Goal: Contribute content

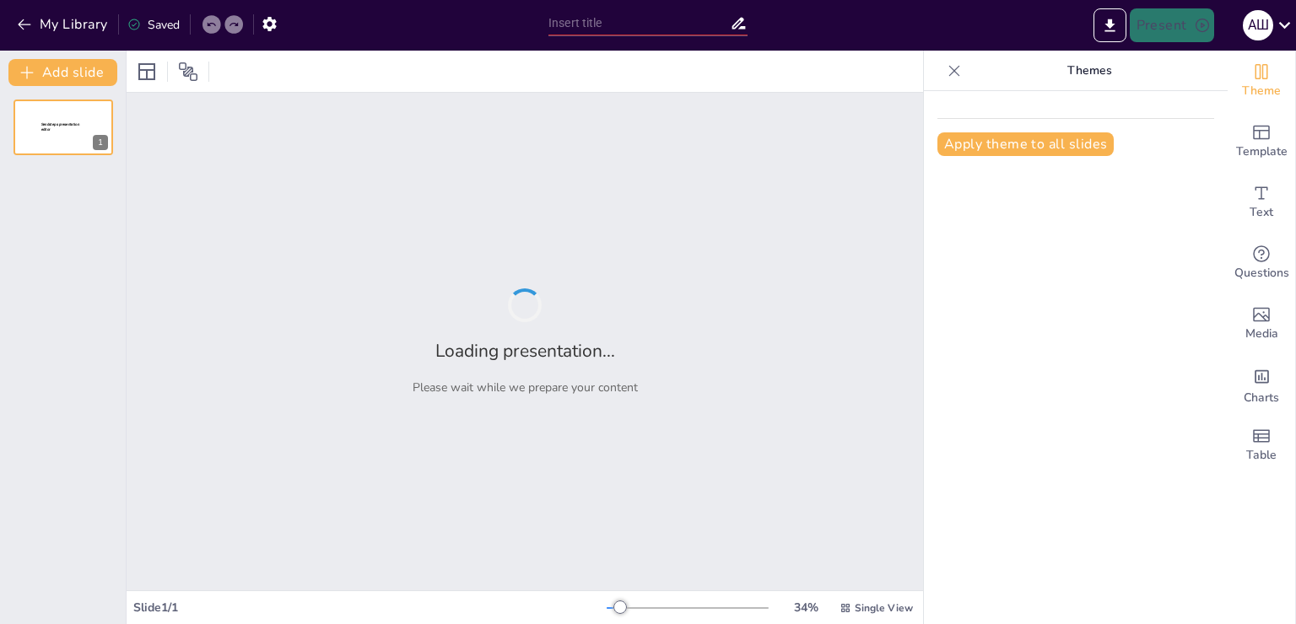
type input "Первая помощь при землетрясении"
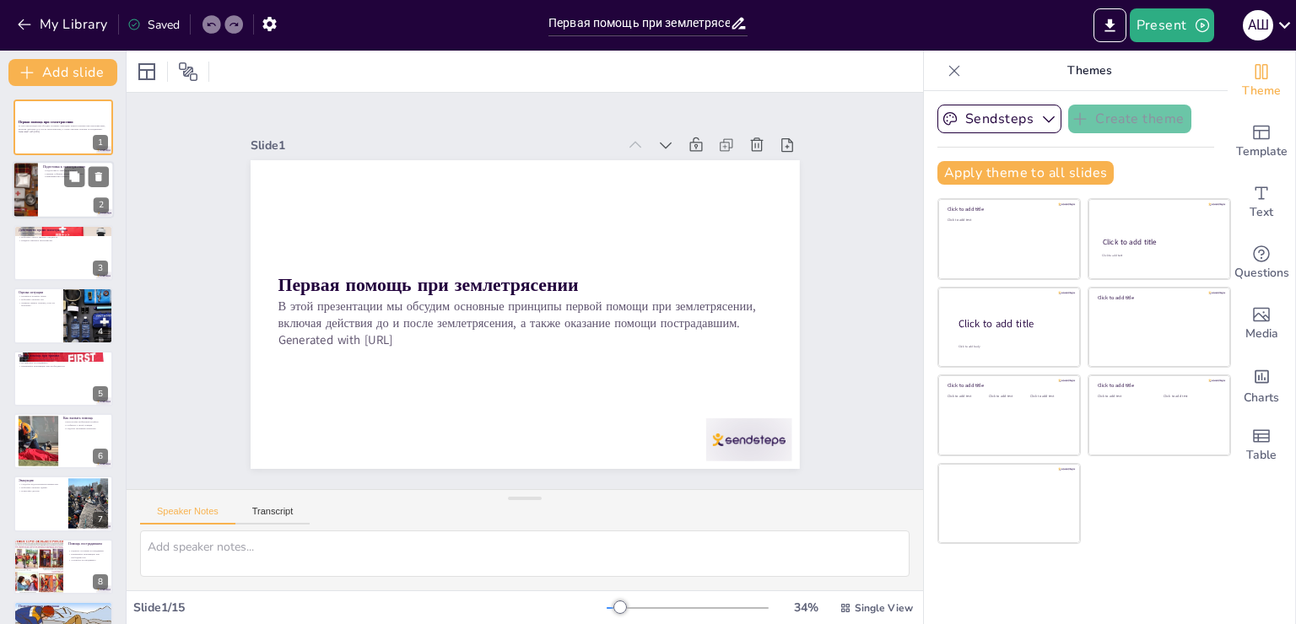
click at [54, 186] on div at bounding box center [63, 190] width 101 height 57
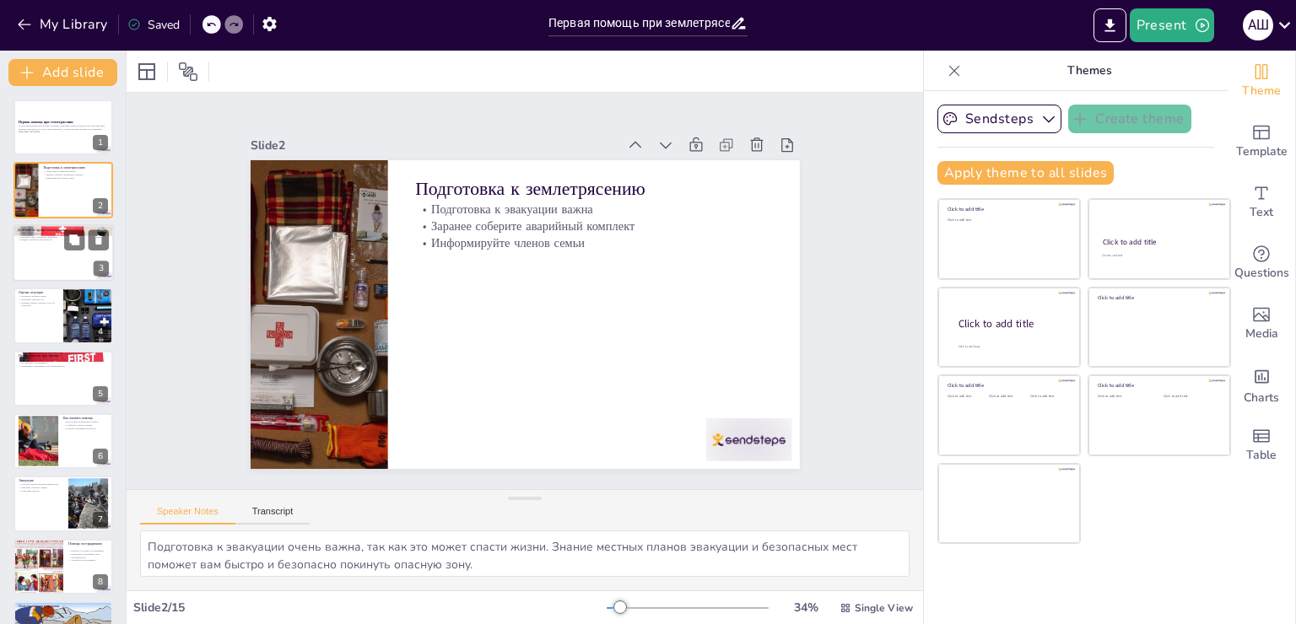
click at [56, 249] on div at bounding box center [63, 252] width 101 height 57
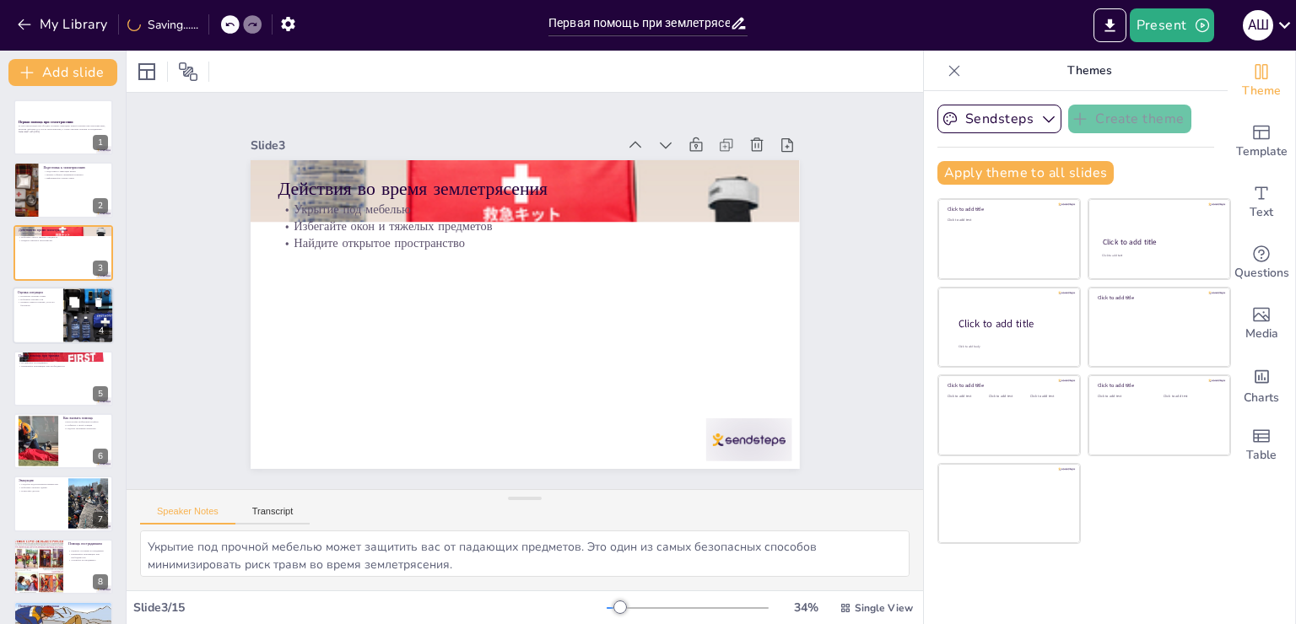
click at [67, 300] on button at bounding box center [74, 303] width 20 height 20
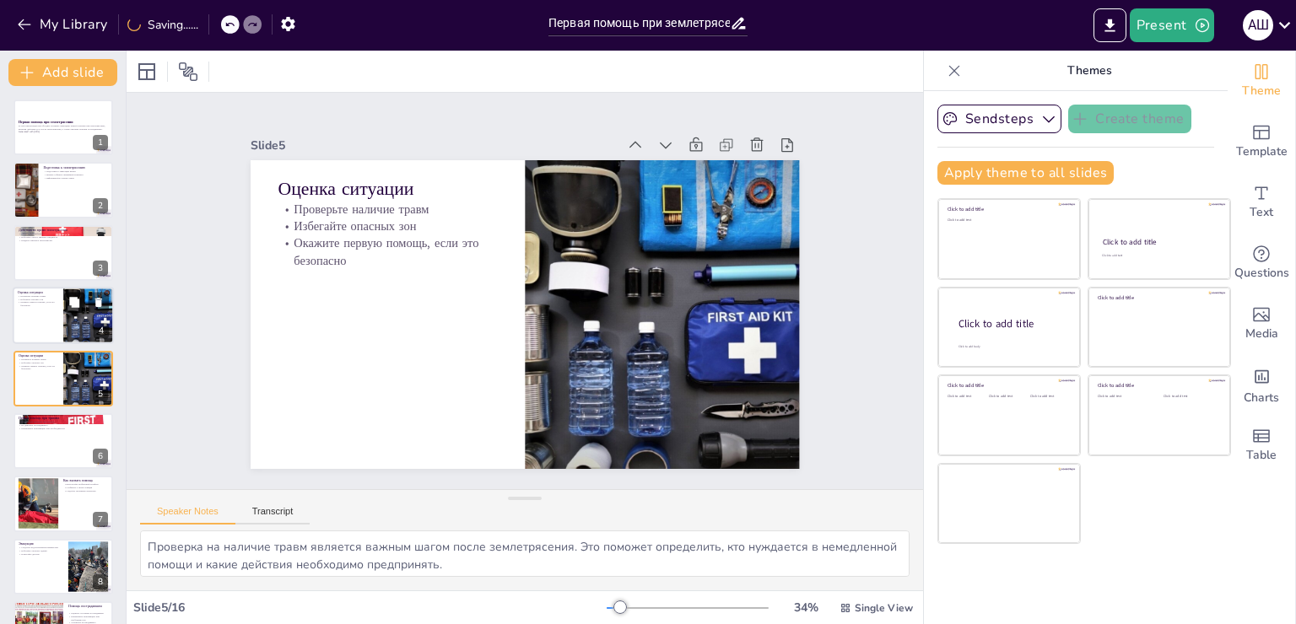
scroll to position [24, 0]
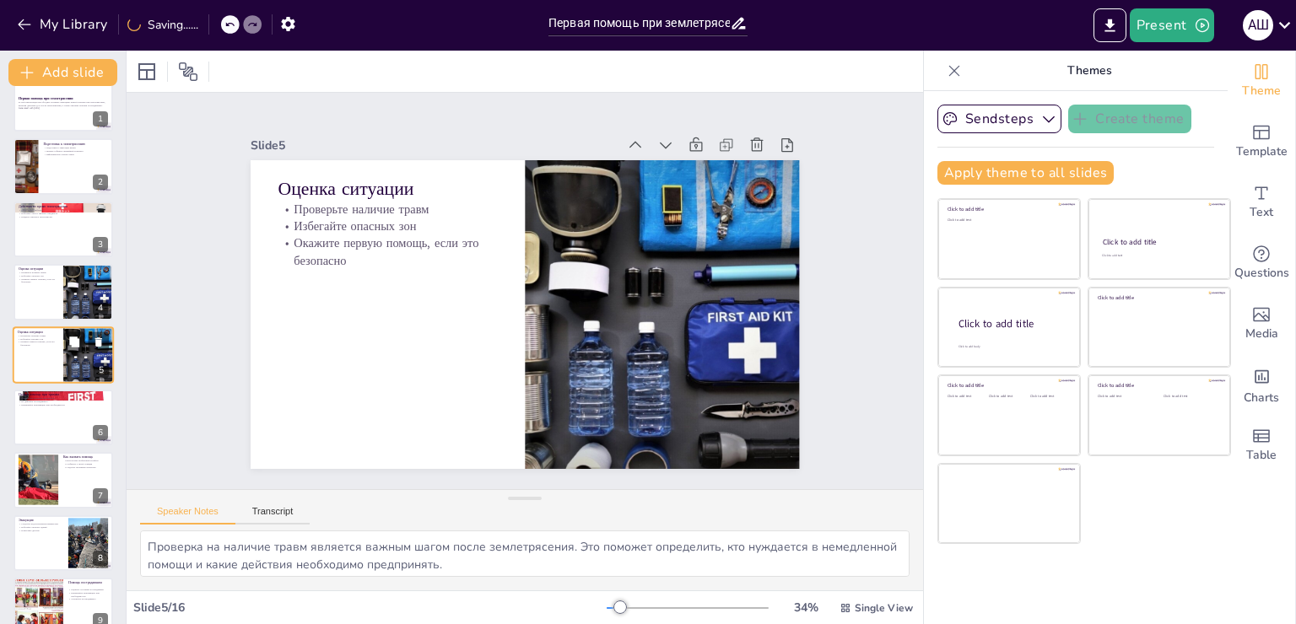
click at [64, 350] on div at bounding box center [86, 342] width 45 height 20
click at [57, 420] on div at bounding box center [63, 417] width 101 height 57
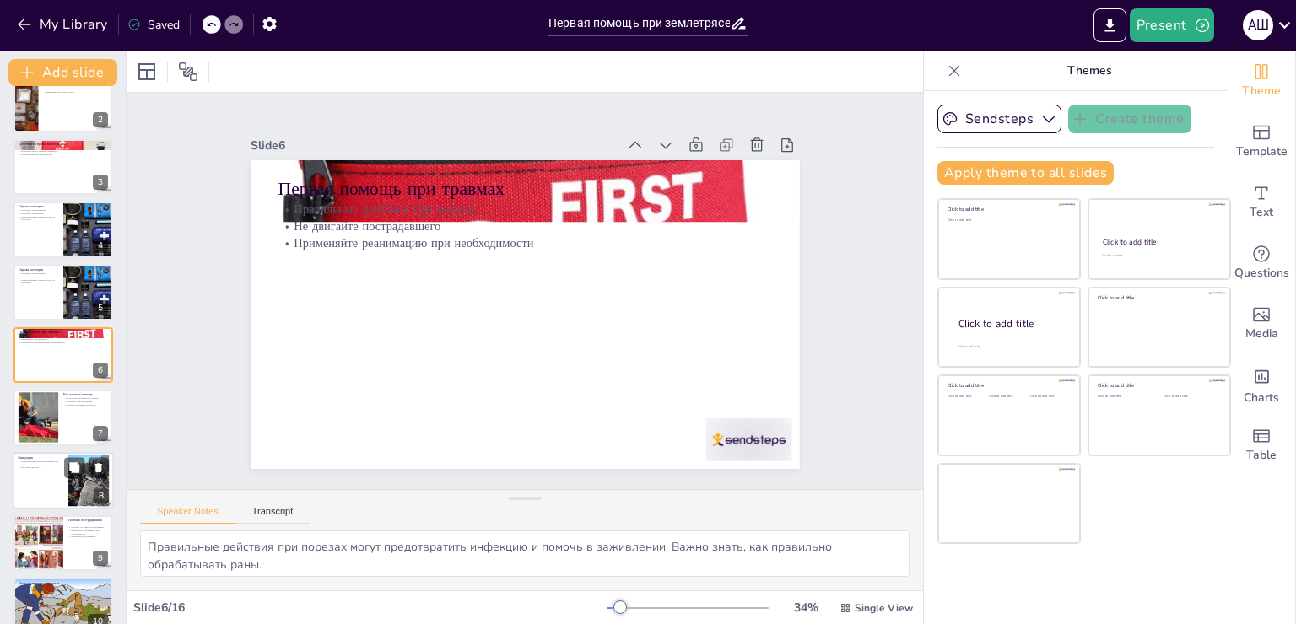
click at [57, 463] on p "Избегайте опасных зданий" at bounding box center [41, 464] width 46 height 3
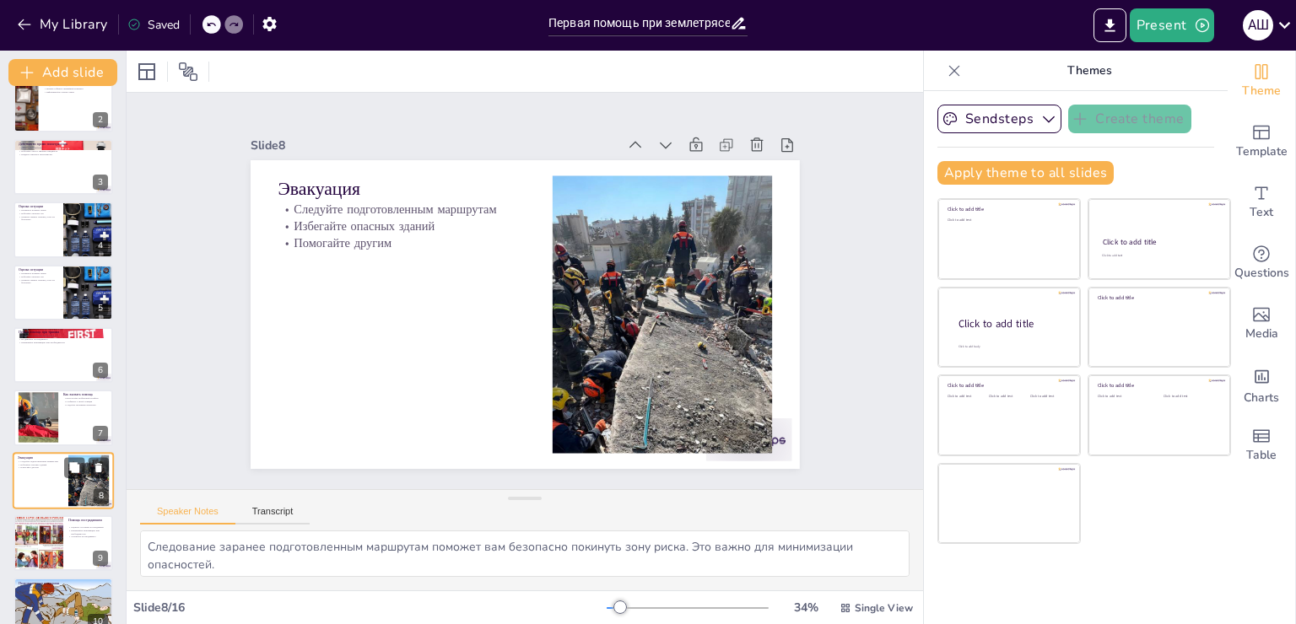
scroll to position [212, 0]
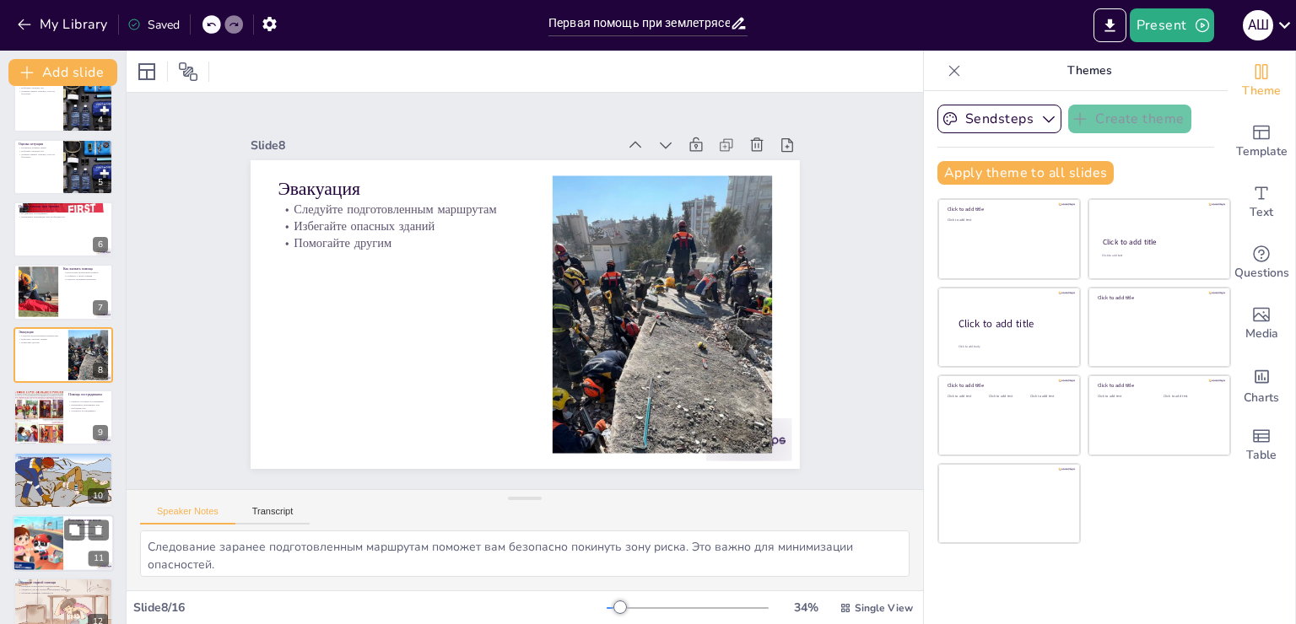
click at [45, 537] on div at bounding box center [37, 543] width 101 height 57
type textarea "Участие в восстановительных работах помогает не только сообществу, но и вам сам…"
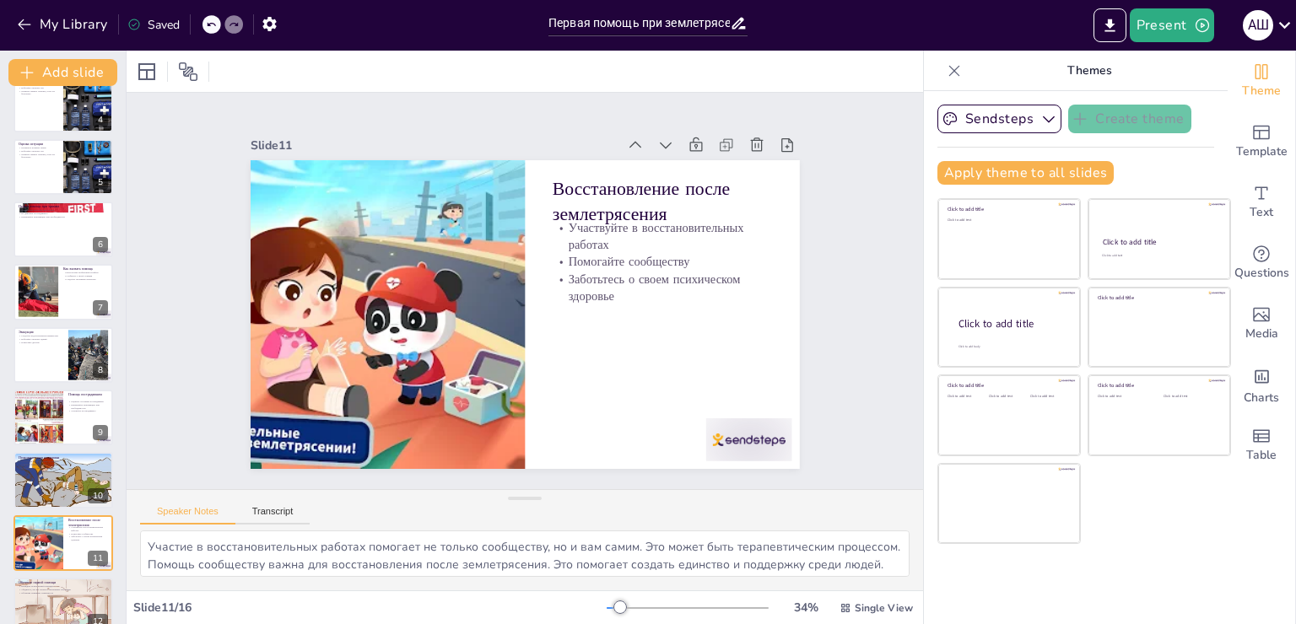
scroll to position [399, 0]
